Goal: Information Seeking & Learning: Find specific fact

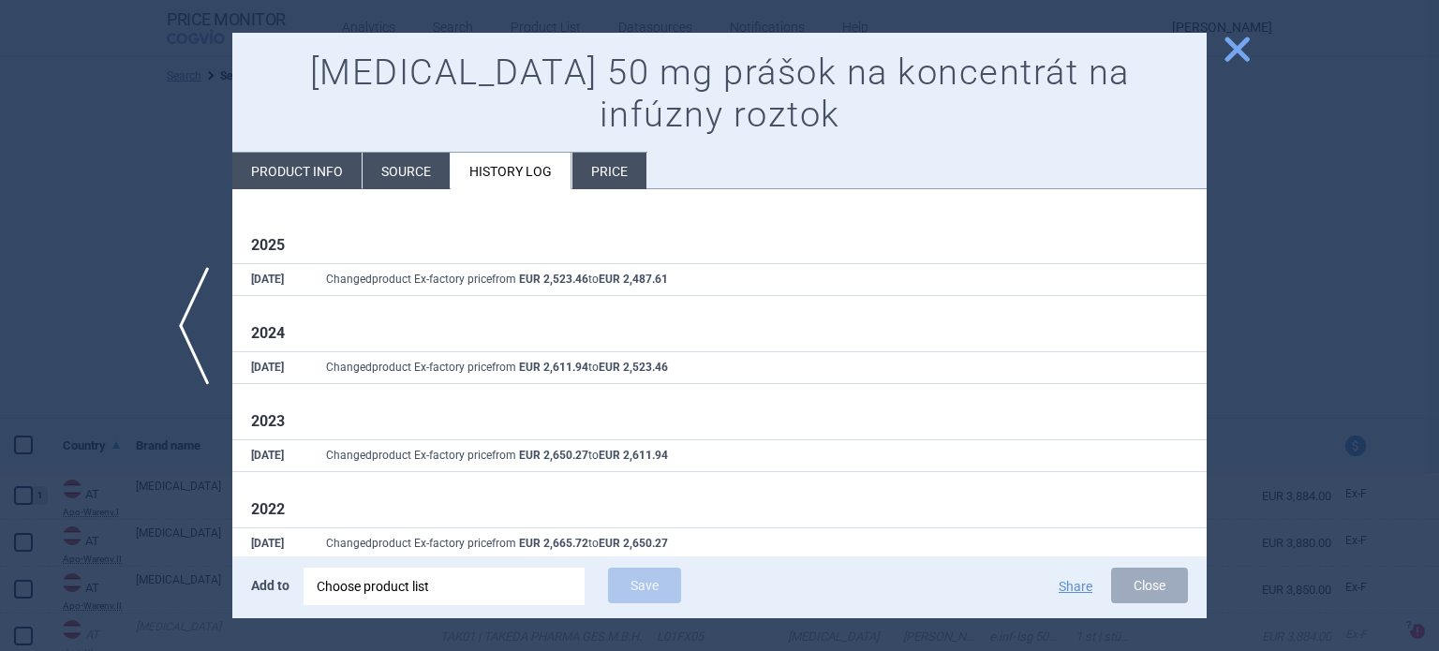
click at [1236, 55] on span "close" at bounding box center [1236, 49] width 33 height 33
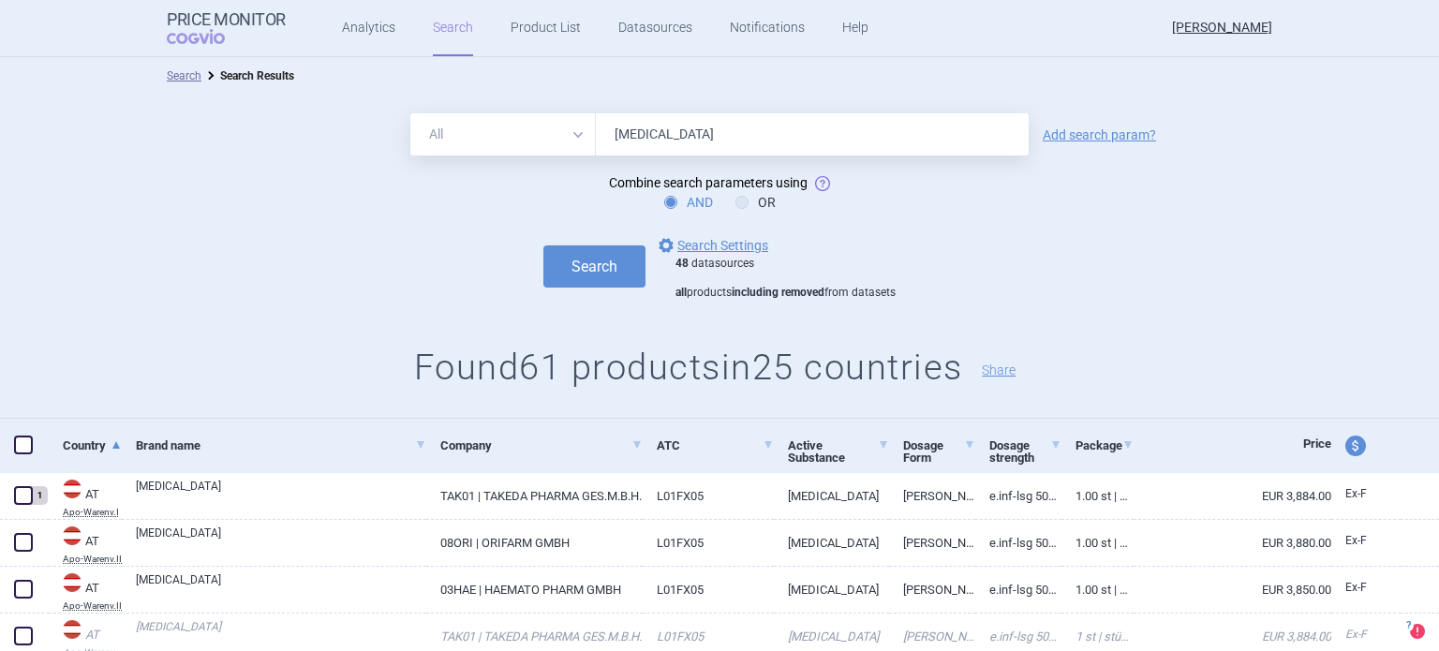
drag, startPoint x: 727, startPoint y: 129, endPoint x: 442, endPoint y: 161, distance: 286.5
click at [442, 161] on form "All Brand Name ATC Company Active Substance Country Newer than [MEDICAL_DATA] A…" at bounding box center [719, 206] width 1439 height 186
type input "[MEDICAL_DATA]"
click at [543, 245] on button "Search" at bounding box center [594, 266] width 102 height 42
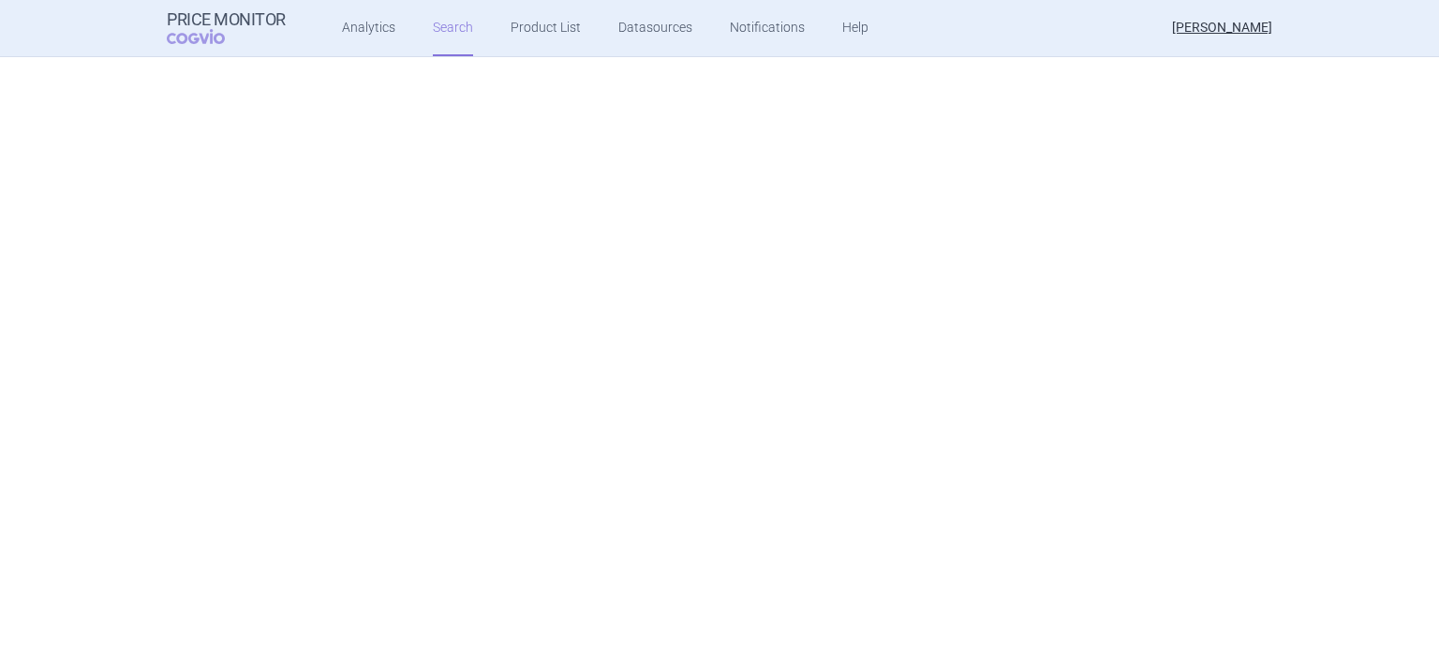
scroll to position [2818, 0]
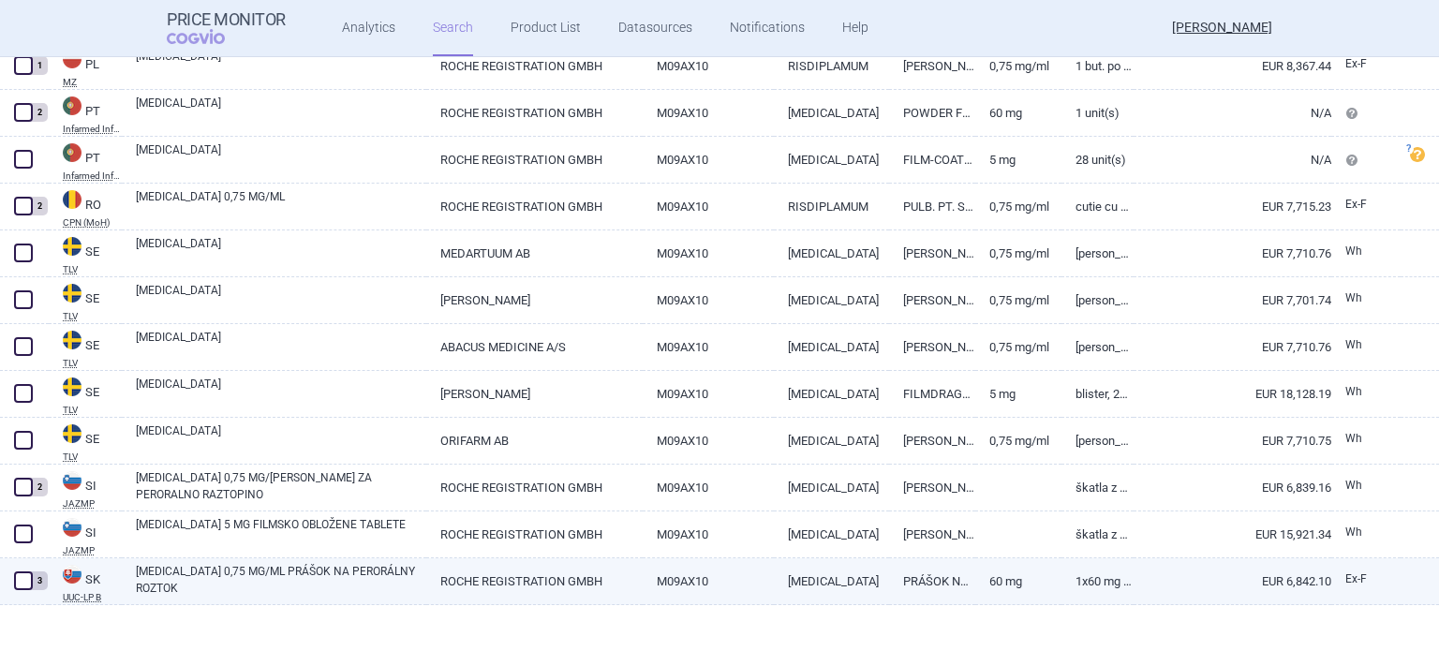
click at [280, 572] on link "[MEDICAL_DATA] 0,75 MG/ML PRÁŠOK NA PERORÁLNY ROZTOK" at bounding box center [281, 580] width 290 height 34
select select "EUR"
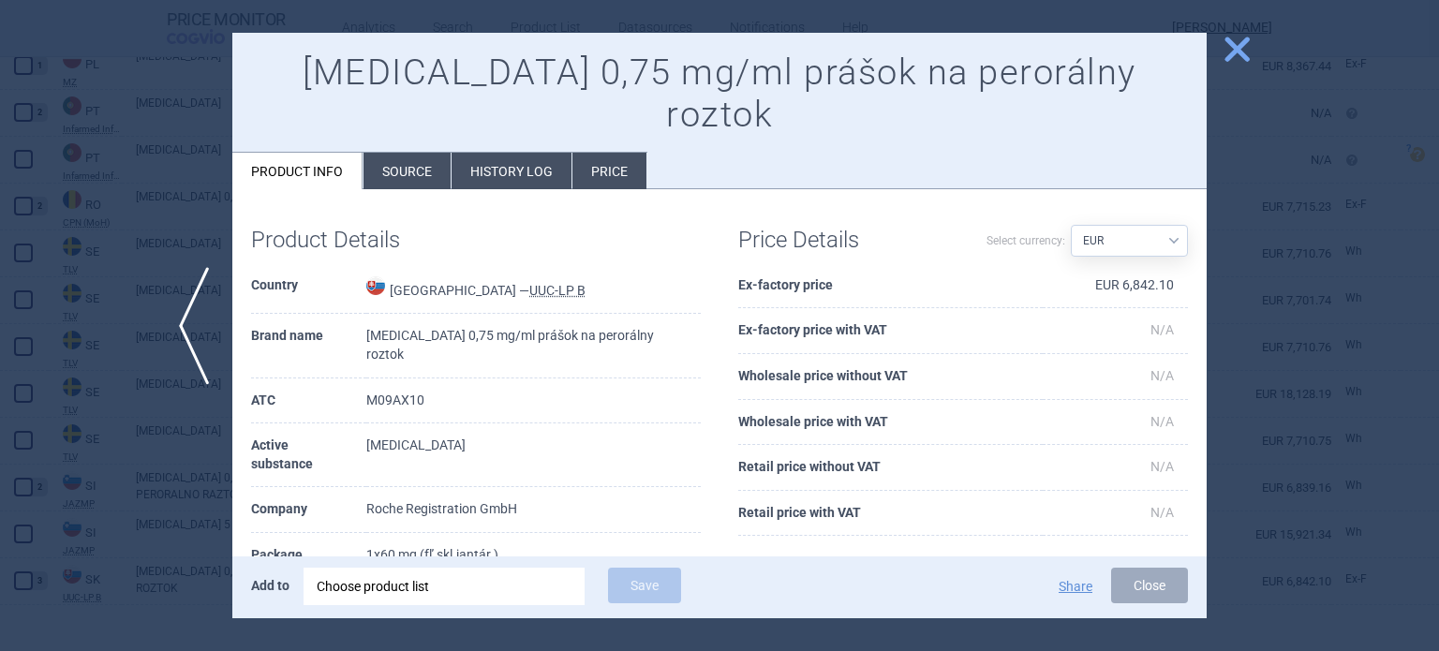
click at [526, 153] on li "History log" at bounding box center [511, 171] width 120 height 37
